Goal: Find specific page/section: Find specific page/section

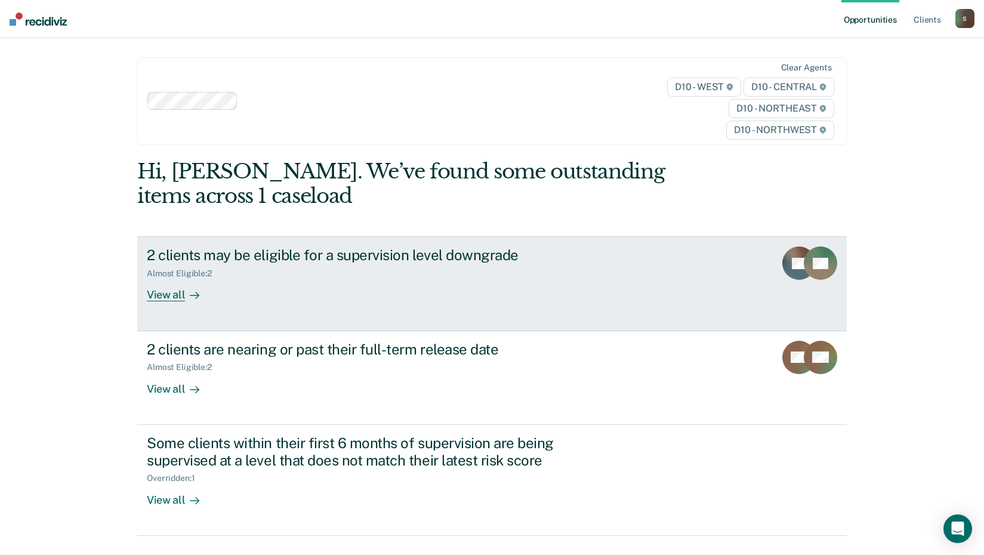
click at [452, 257] on div "2 clients may be eligible for a supervision level downgrade" at bounding box center [356, 254] width 419 height 17
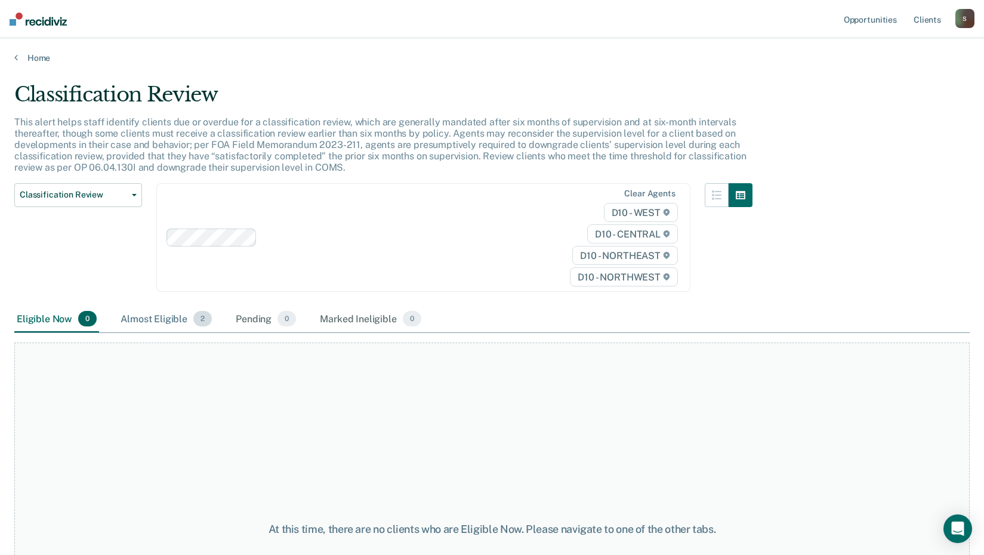
click at [156, 318] on div "Almost Eligible 2" at bounding box center [166, 319] width 96 height 26
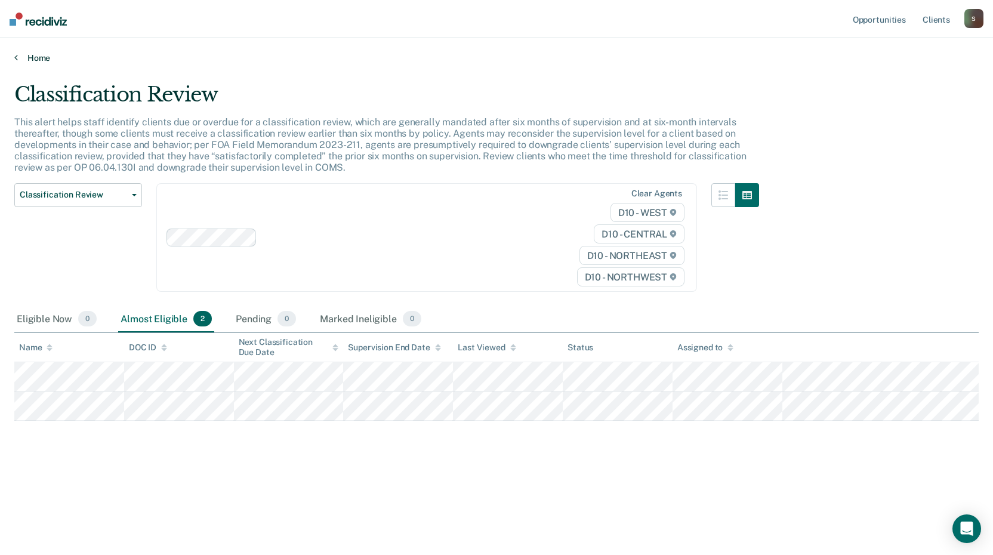
click at [30, 61] on link "Home" at bounding box center [496, 57] width 964 height 11
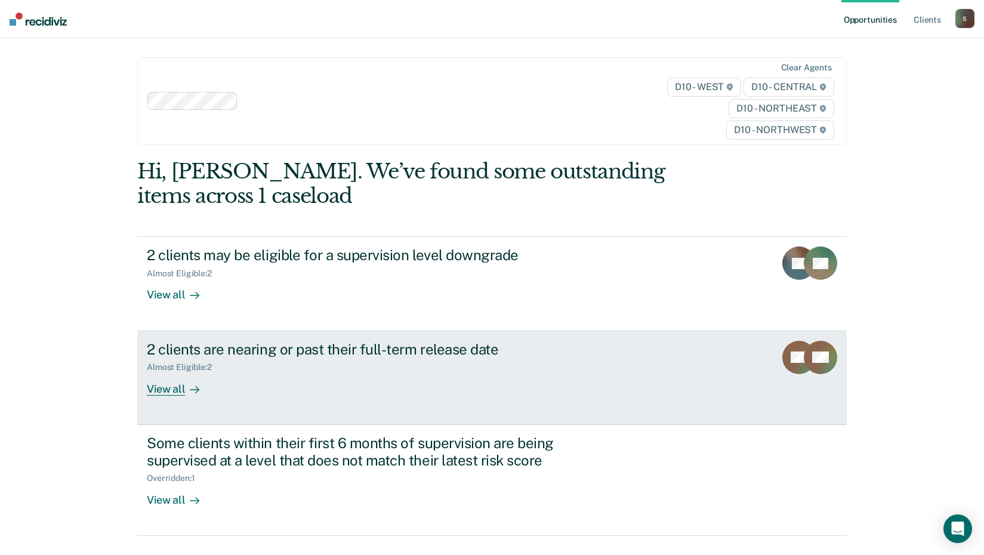
click at [273, 351] on div "2 clients are nearing or past their full-term release date" at bounding box center [356, 349] width 419 height 17
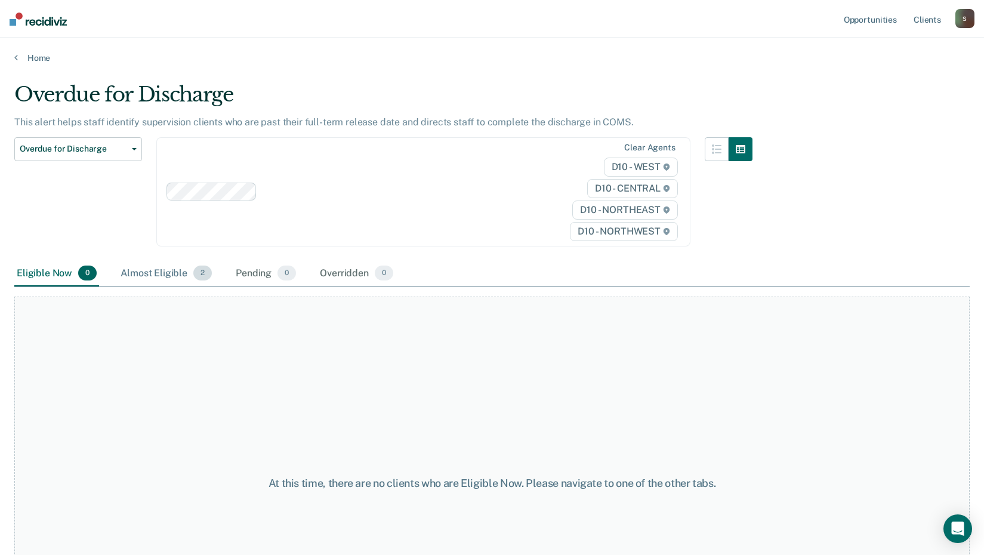
click at [193, 274] on span "2" at bounding box center [202, 273] width 18 height 16
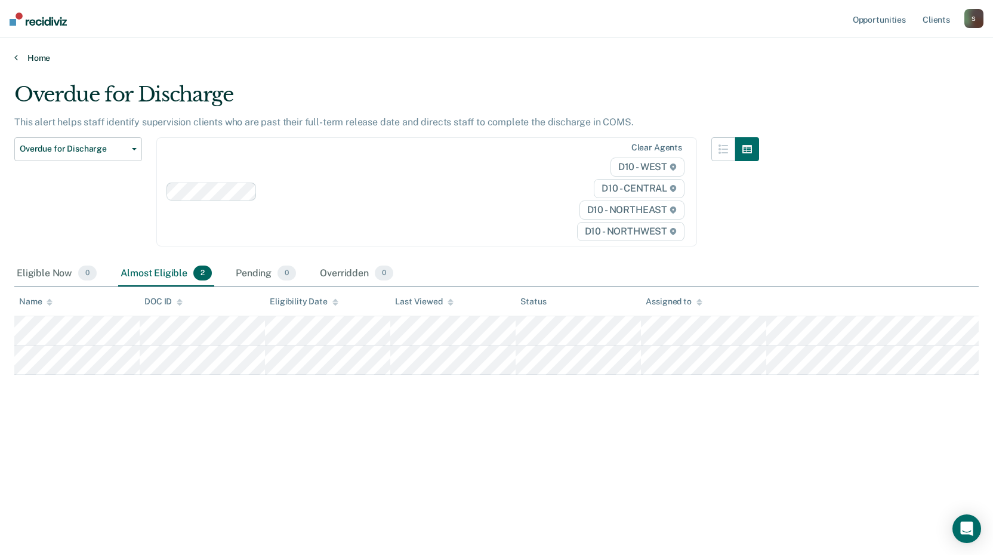
click at [42, 54] on link "Home" at bounding box center [496, 57] width 964 height 11
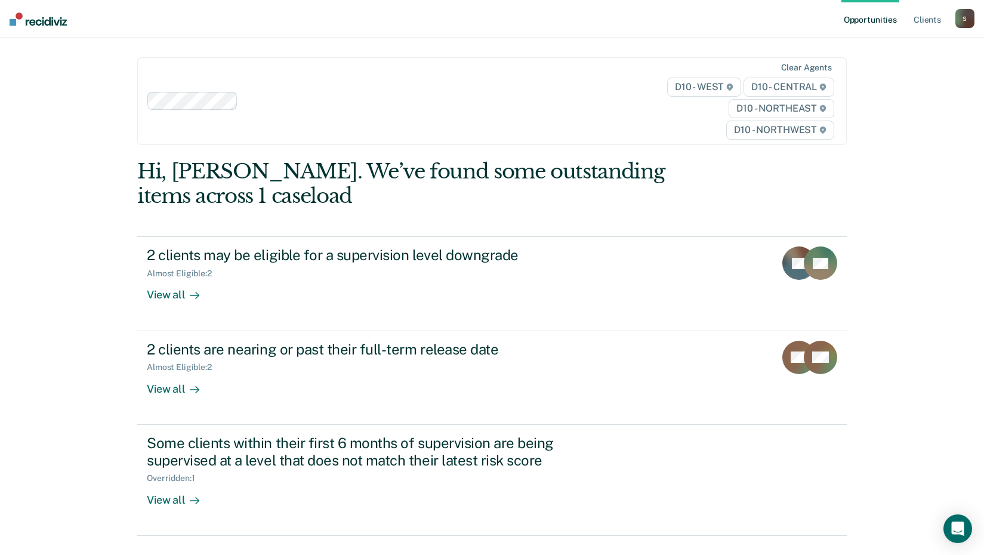
scroll to position [54, 0]
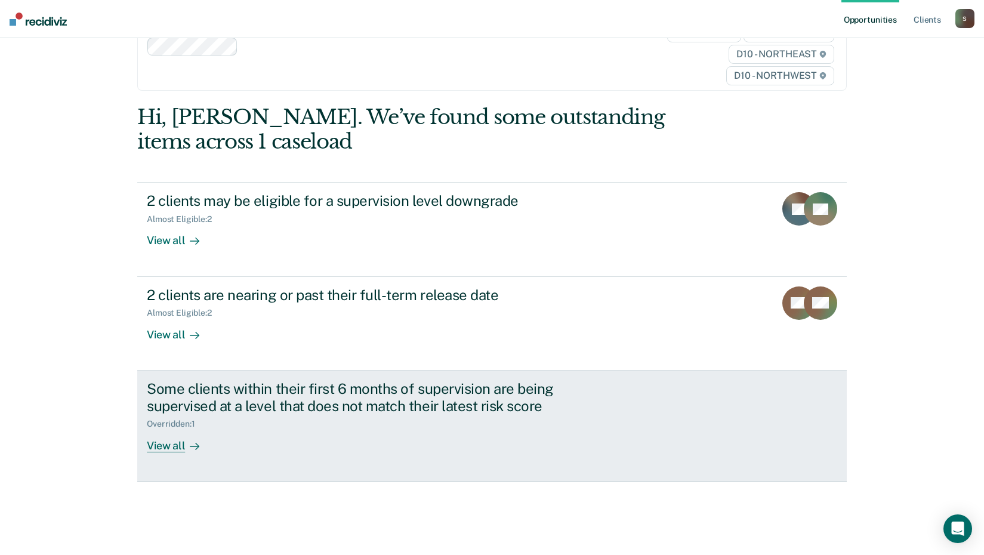
click at [243, 387] on div "Some clients within their first 6 months of supervision are being supervised at…" at bounding box center [356, 397] width 419 height 35
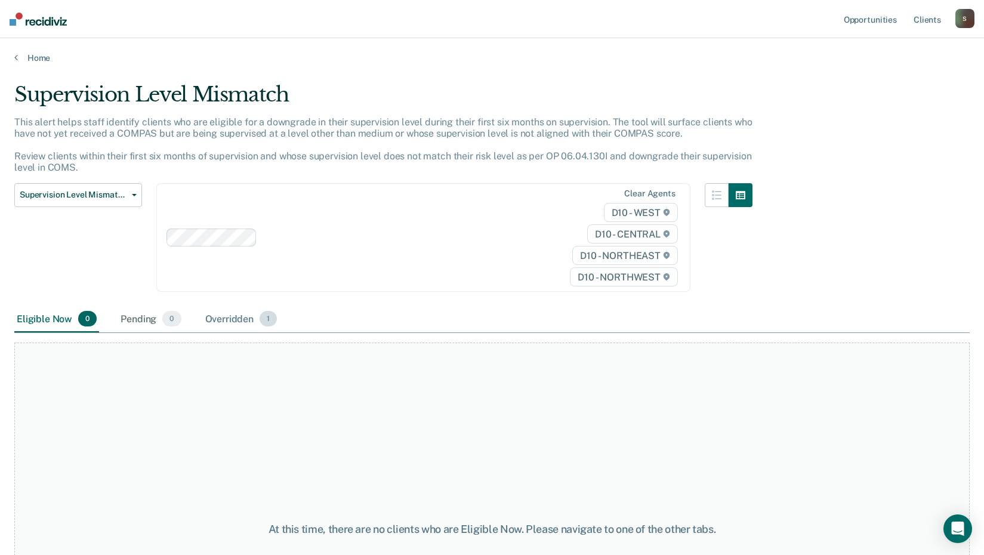
click at [240, 315] on div "Overridden 1" at bounding box center [241, 319] width 77 height 26
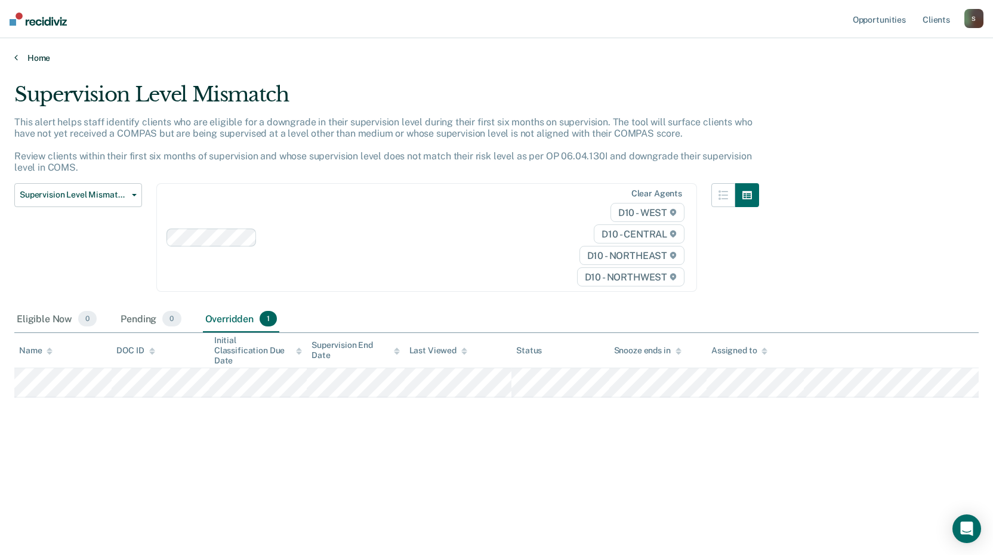
click at [44, 55] on link "Home" at bounding box center [496, 57] width 964 height 11
